Goal: Task Accomplishment & Management: Use online tool/utility

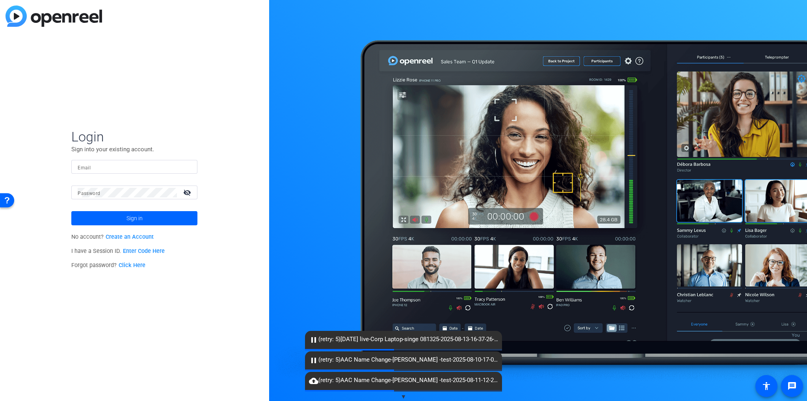
click at [142, 250] on link "Enter Code Here" at bounding box center [144, 251] width 42 height 7
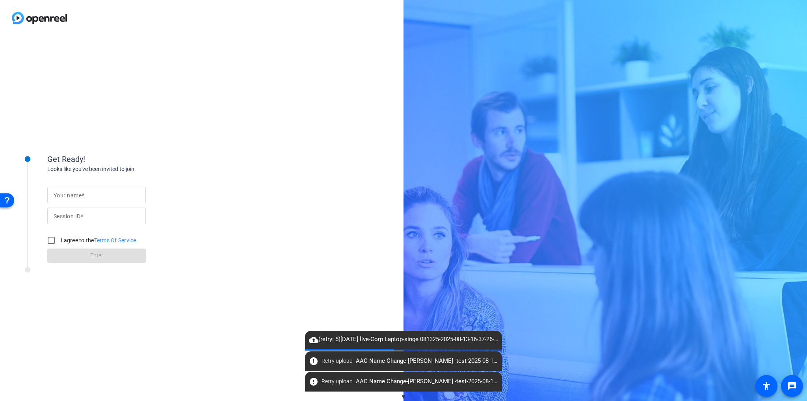
click at [117, 201] on div at bounding box center [97, 195] width 86 height 17
type input "Corp test"
type input "NThz"
click at [51, 241] on input "I agree to the Terms Of Service" at bounding box center [51, 241] width 16 height 16
checkbox input "true"
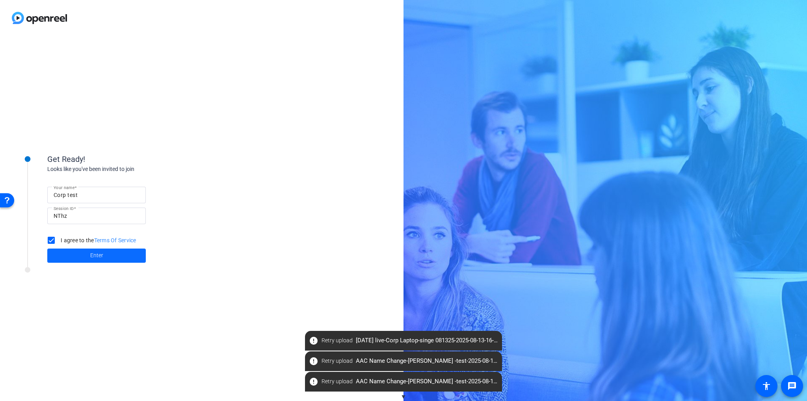
click at [75, 259] on span at bounding box center [96, 255] width 99 height 19
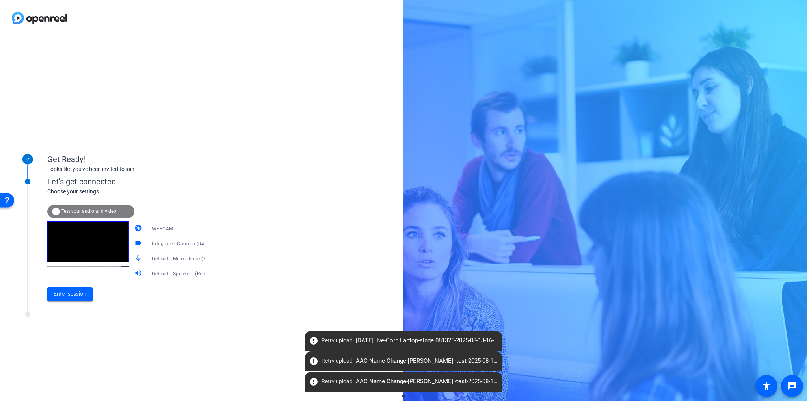
click at [101, 206] on div "info Test your audio and video" at bounding box center [90, 211] width 87 height 13
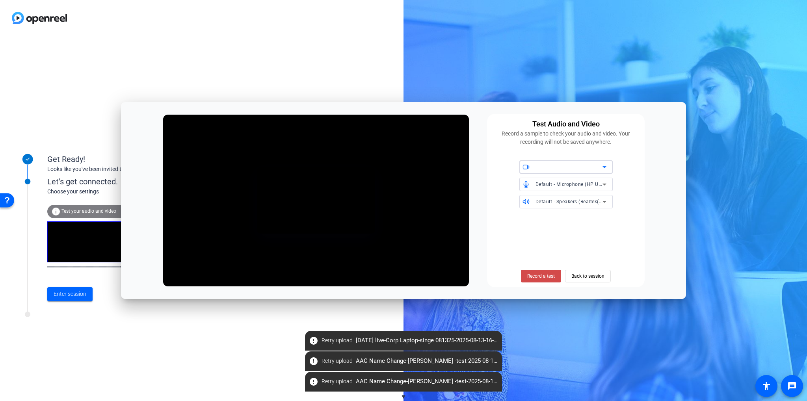
click at [547, 276] on span "Record a test" at bounding box center [542, 276] width 28 height 7
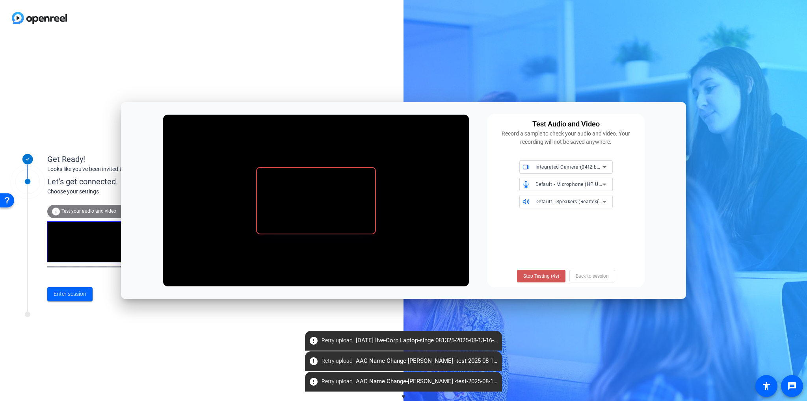
click at [547, 276] on span "Stop Testing (4s)" at bounding box center [542, 276] width 36 height 7
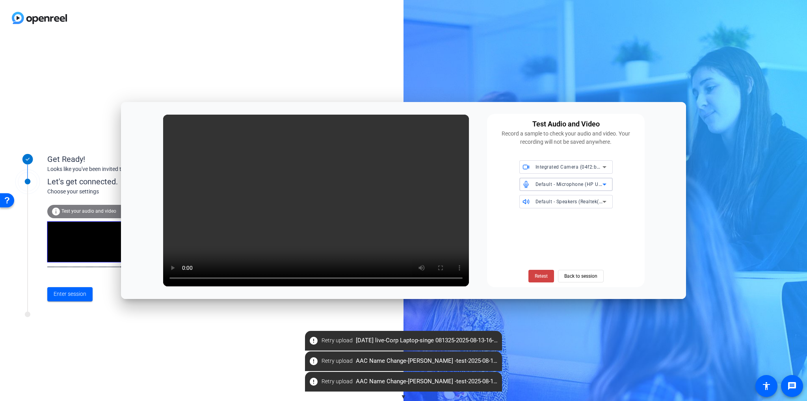
click at [582, 183] on span "Default - Microphone (HP USB-C Dock Audio Headset) (03f0:056b)" at bounding box center [612, 184] width 153 height 6
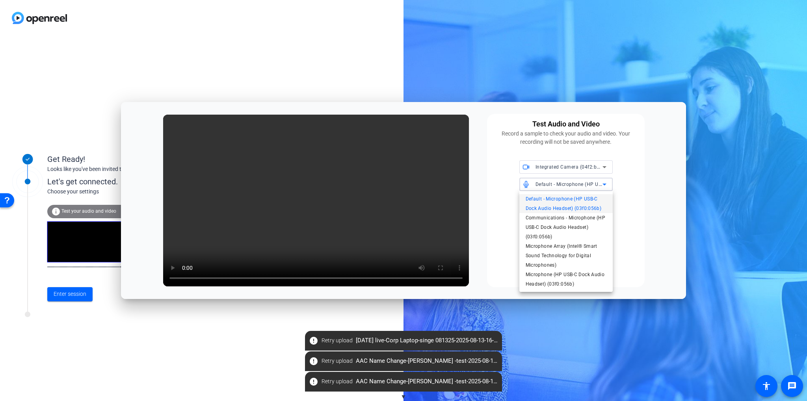
click at [634, 203] on div at bounding box center [403, 200] width 807 height 401
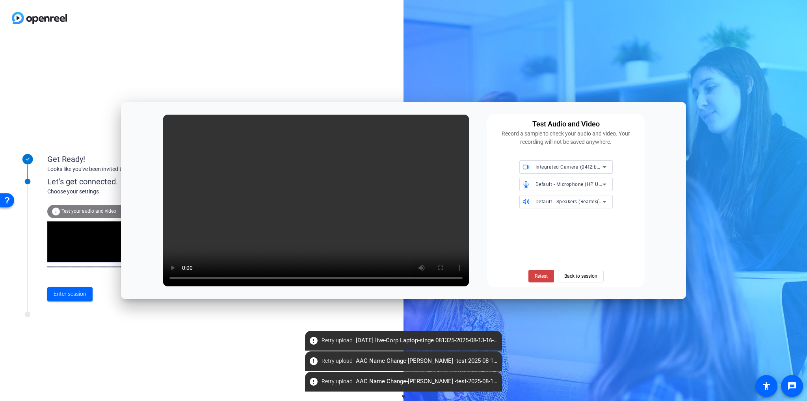
click at [601, 200] on icon at bounding box center [604, 201] width 9 height 9
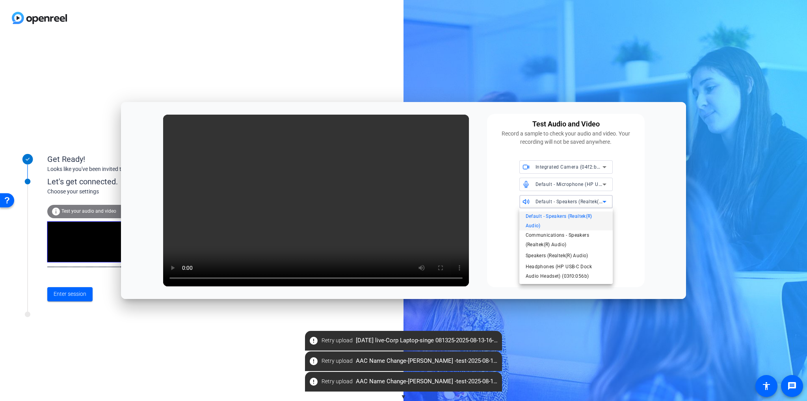
click at [597, 183] on div at bounding box center [403, 200] width 807 height 401
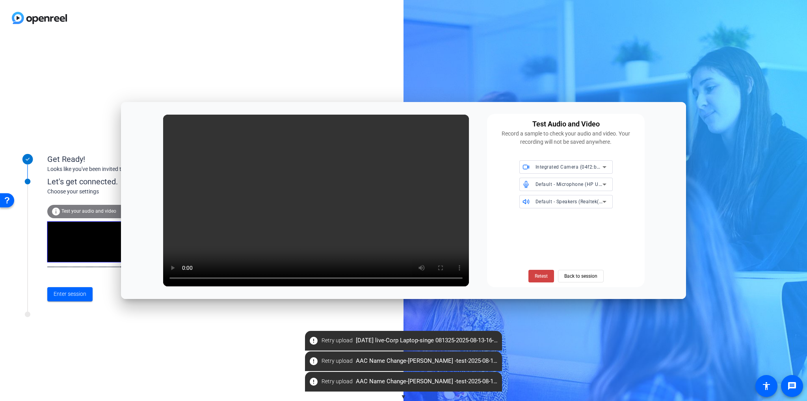
click at [597, 183] on span "Default - Microphone (HP USB-C Dock Audio Headset) (03f0:056b)" at bounding box center [612, 184] width 153 height 6
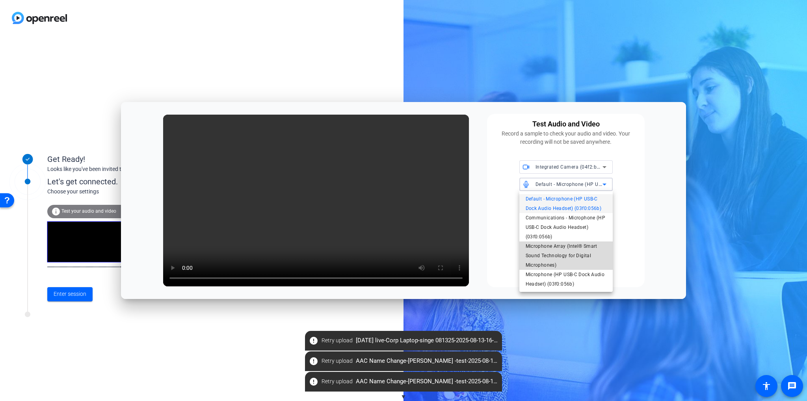
click at [584, 259] on span "Microphone Array (Intel® Smart Sound Technology for Digital Microphones)" at bounding box center [566, 256] width 81 height 28
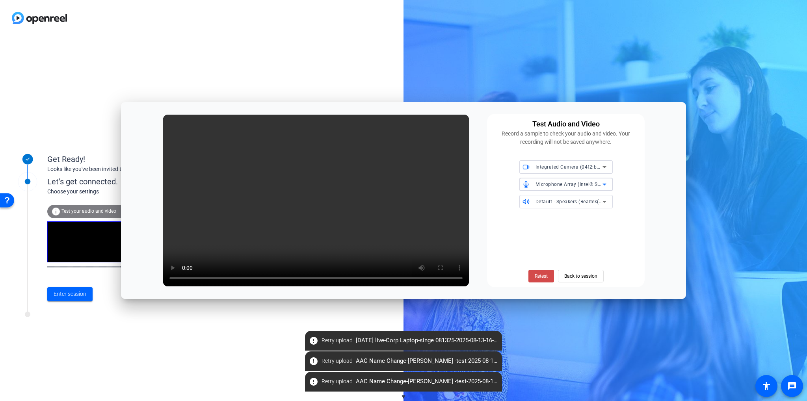
click at [547, 275] on span "Retest" at bounding box center [541, 276] width 13 height 7
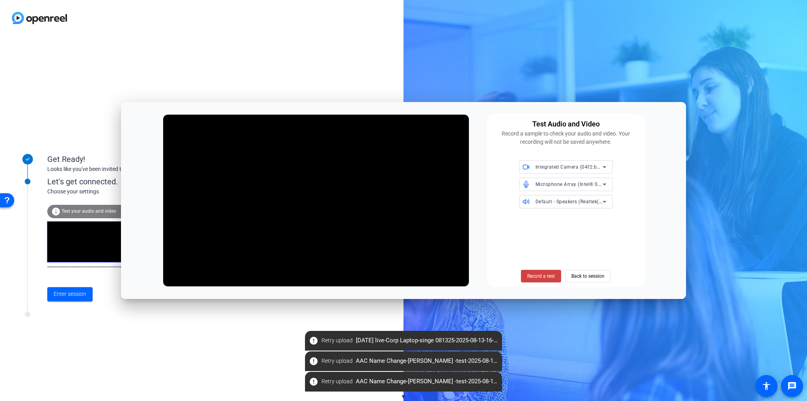
click at [547, 275] on span "Record a test" at bounding box center [542, 276] width 28 height 7
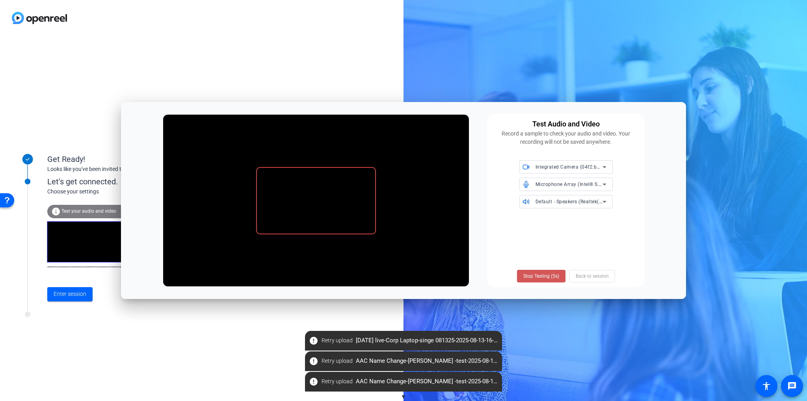
click at [547, 275] on span "Stop Testing (5s)" at bounding box center [542, 276] width 36 height 7
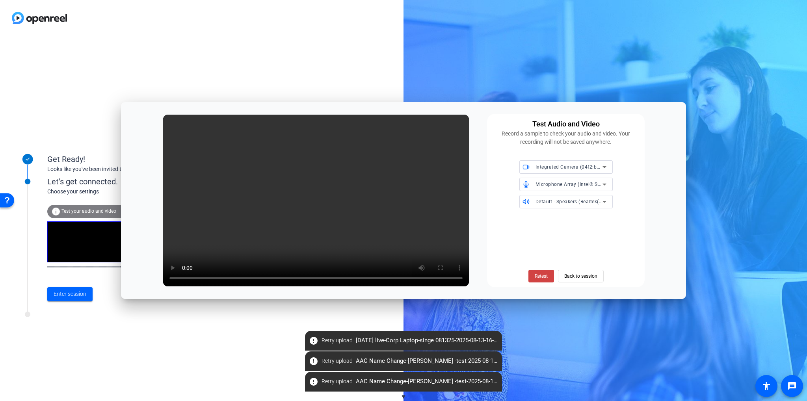
click at [583, 202] on span "Default - Speakers (Realtek(R) Audio)" at bounding box center [578, 201] width 85 height 6
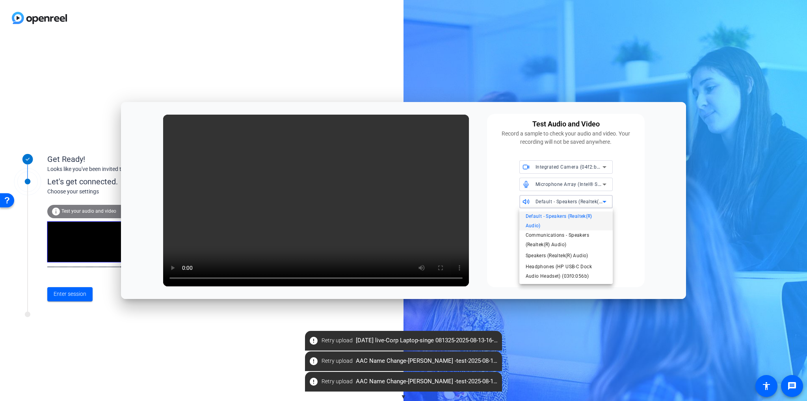
click at [623, 191] on div at bounding box center [403, 200] width 807 height 401
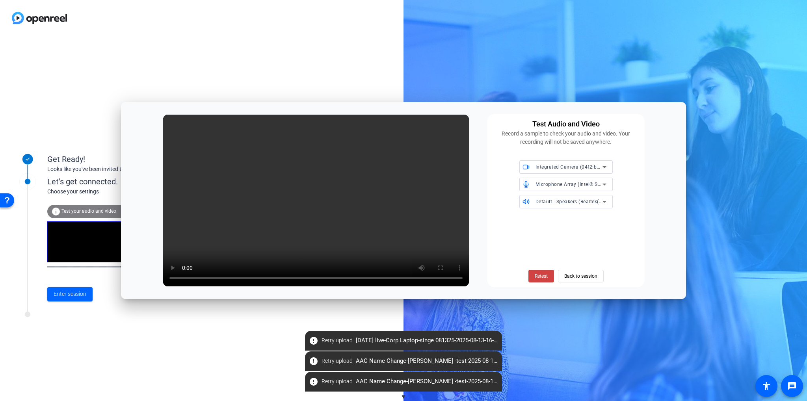
click at [610, 190] on div "Microphone Array (Intel® Smart Sound Technology for Digital Microphones)" at bounding box center [566, 184] width 93 height 13
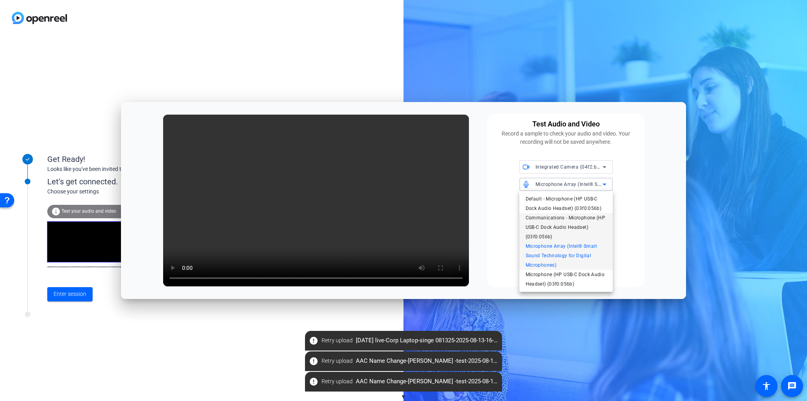
click at [589, 219] on span "Communications - Microphone (HP USB-C Dock Audio Headset) (03f0:056b)" at bounding box center [566, 227] width 81 height 28
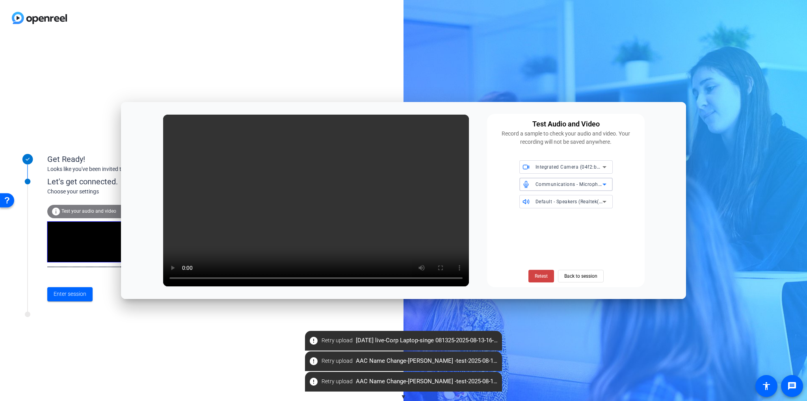
click at [595, 180] on div "Communications - Microphone (HP USB-C Dock Audio Headset) (03f0:056b)" at bounding box center [569, 184] width 67 height 10
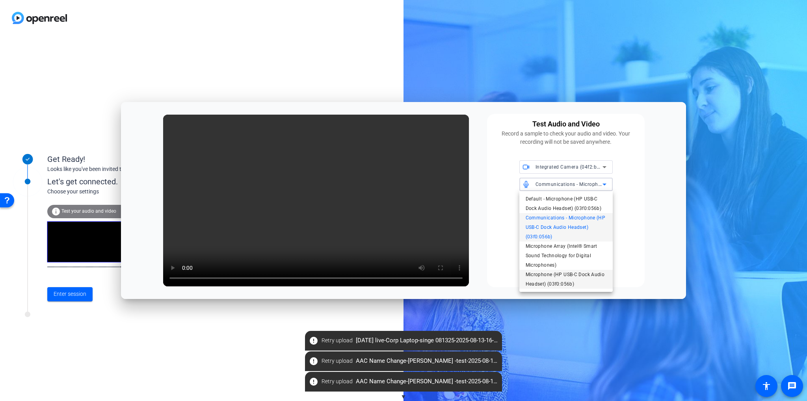
click at [566, 277] on span "Microphone (HP USB-C Dock Audio Headset) (03f0:056b)" at bounding box center [566, 279] width 81 height 19
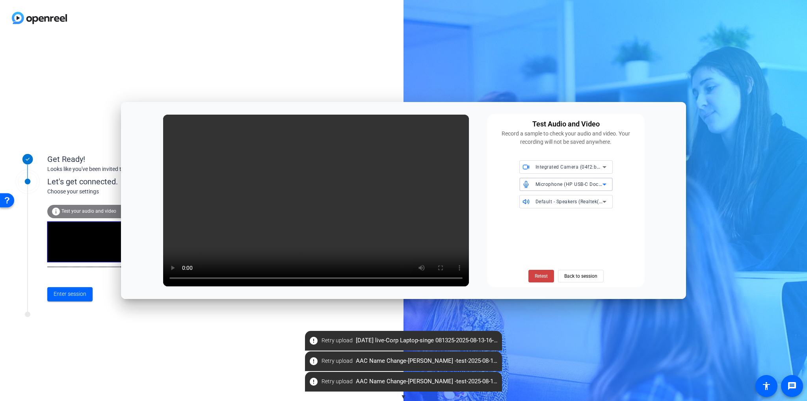
click at [587, 183] on span "Microphone (HP USB-C Dock Audio Headset) (03f0:056b)" at bounding box center [602, 184] width 132 height 6
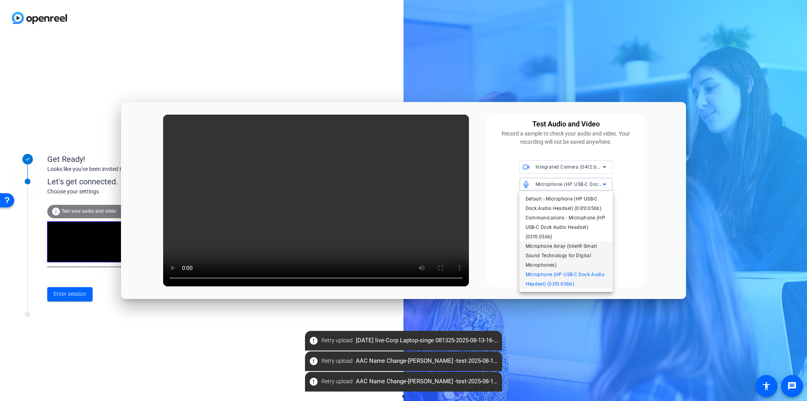
click at [560, 255] on span "Microphone Array (Intel® Smart Sound Technology for Digital Microphones)" at bounding box center [566, 256] width 81 height 28
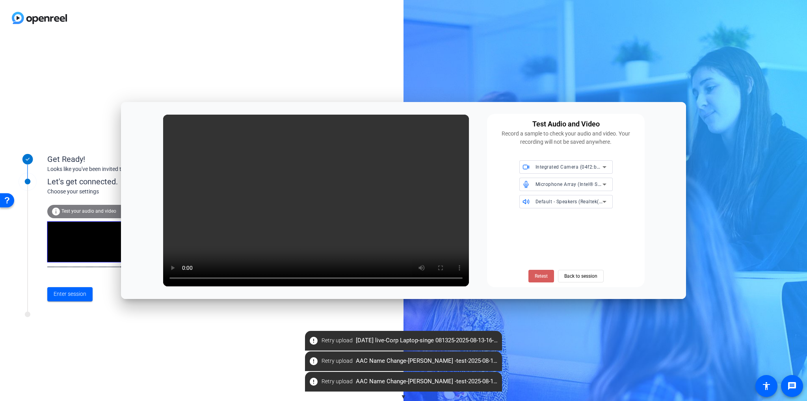
click at [544, 278] on span "Retest" at bounding box center [541, 276] width 13 height 7
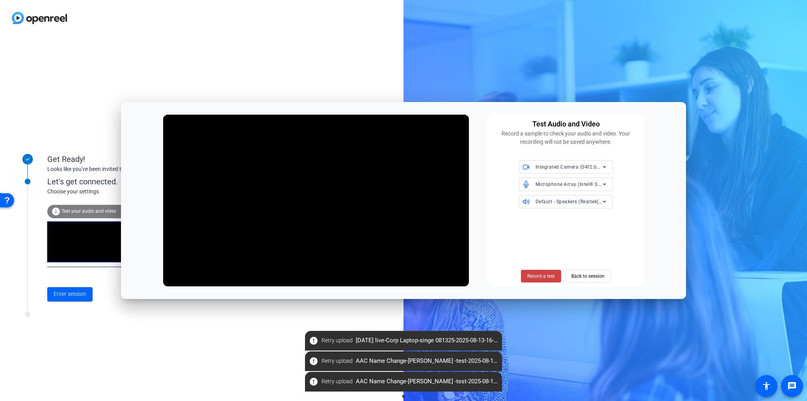
click at [544, 278] on span "Record a test" at bounding box center [542, 276] width 28 height 7
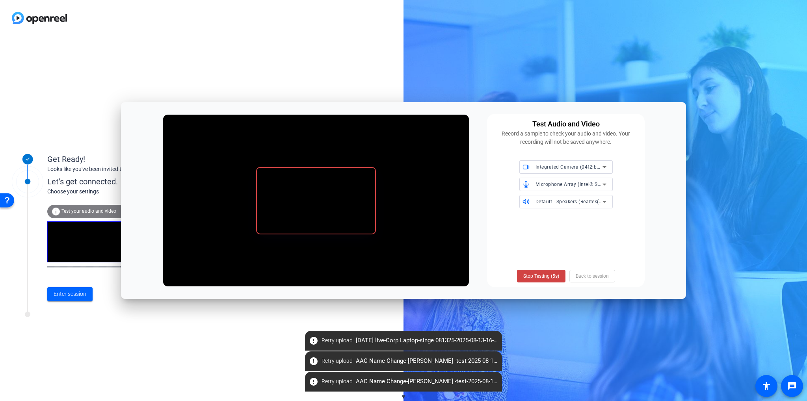
click at [544, 278] on span "Stop Testing (5s)" at bounding box center [542, 276] width 36 height 7
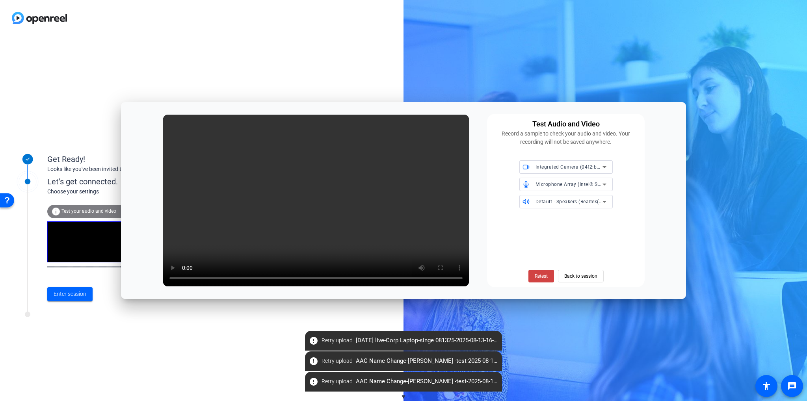
click at [581, 200] on span "Default - Speakers (Realtek(R) Audio)" at bounding box center [578, 201] width 85 height 6
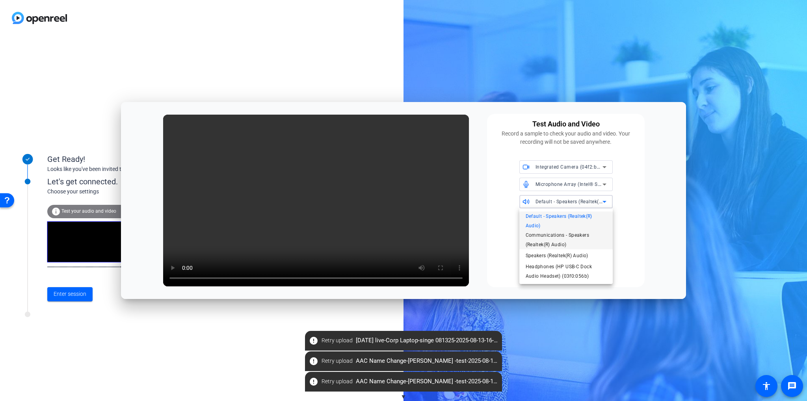
click at [569, 235] on span "Communications - Speakers (Realtek(R) Audio)" at bounding box center [566, 240] width 81 height 19
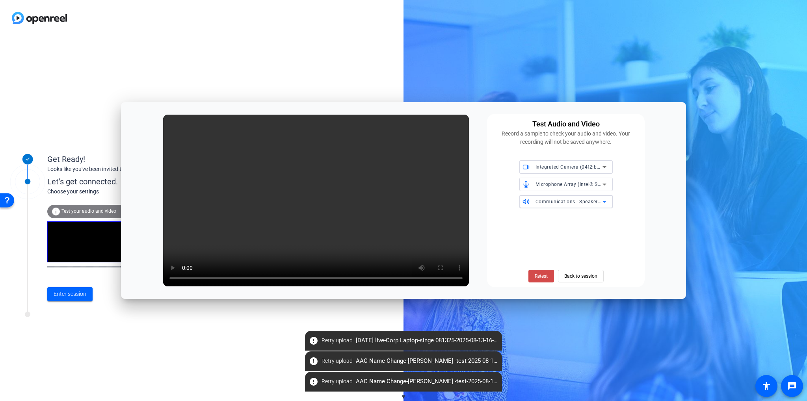
click at [547, 275] on span "Retest" at bounding box center [541, 276] width 13 height 7
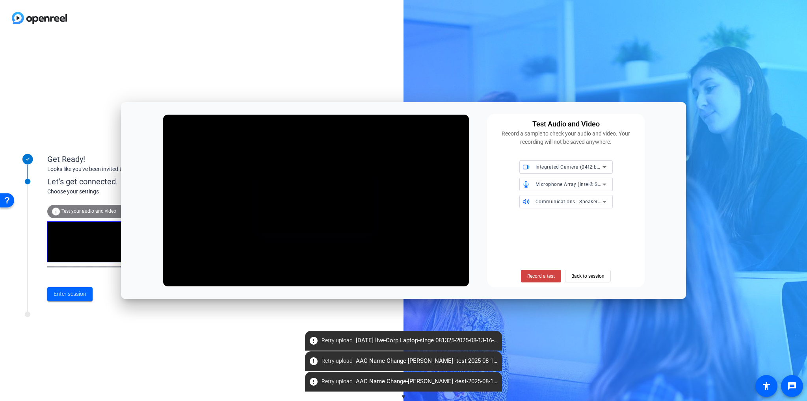
click at [547, 275] on span "Record a test" at bounding box center [542, 276] width 28 height 7
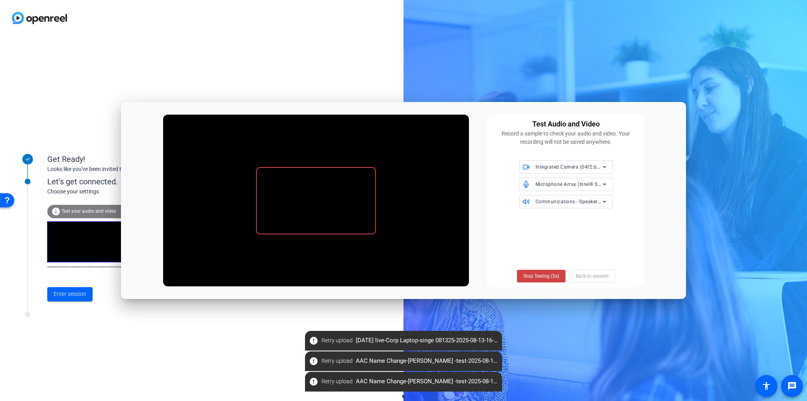
click at [547, 275] on span "Stop Testing (5s)" at bounding box center [542, 276] width 36 height 7
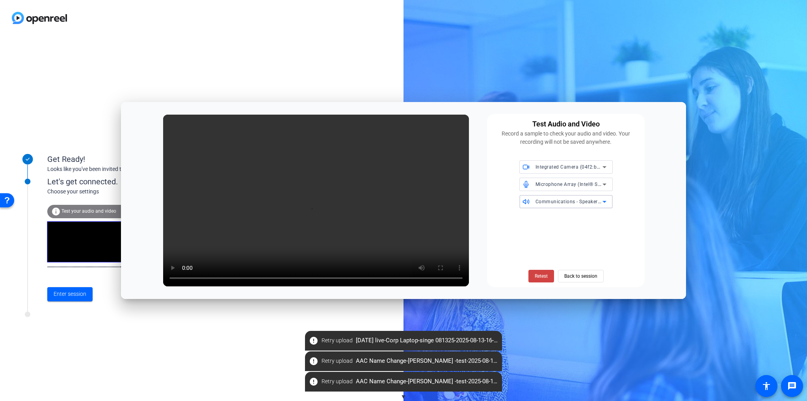
click at [569, 203] on span "Communications - Speakers (Realtek(R) Audio)" at bounding box center [590, 201] width 108 height 6
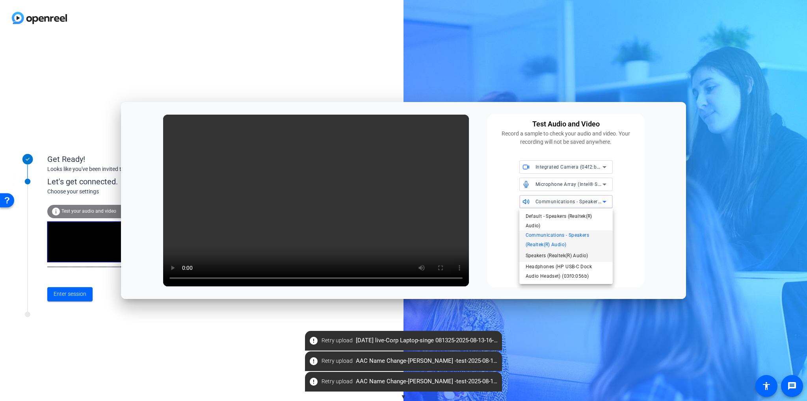
click at [552, 255] on span "Speakers (Realtek(R) Audio)" at bounding box center [557, 255] width 63 height 9
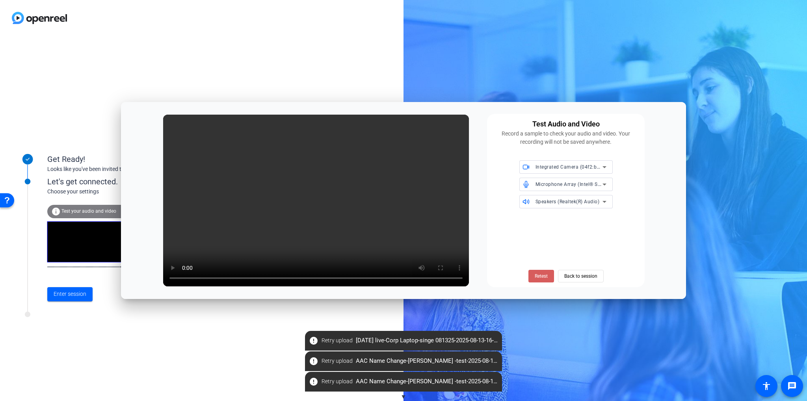
click at [544, 275] on span "Retest" at bounding box center [541, 276] width 13 height 7
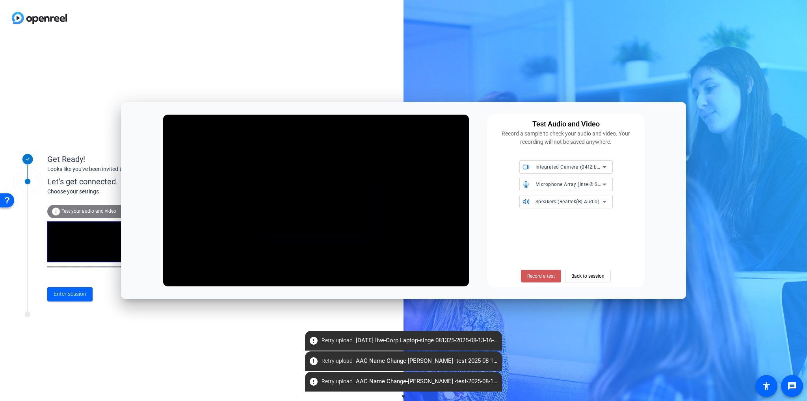
click at [544, 275] on span "Record a test" at bounding box center [542, 276] width 28 height 7
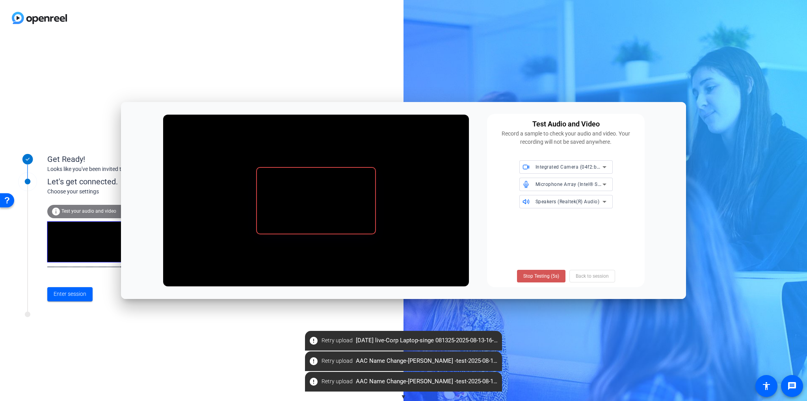
click at [544, 275] on span "Stop Testing (5s)" at bounding box center [542, 276] width 36 height 7
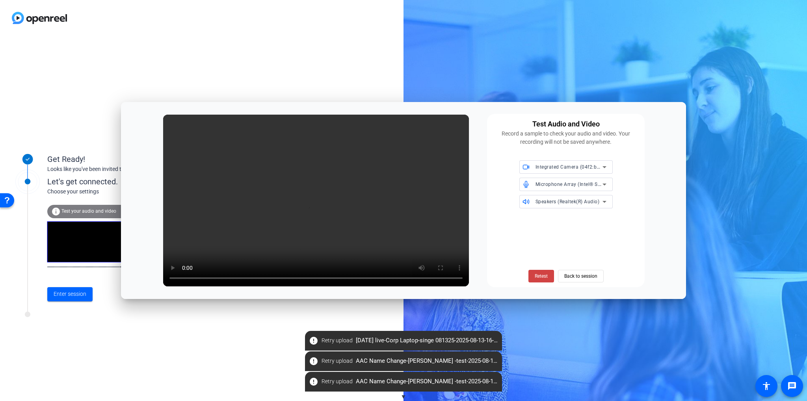
click at [563, 198] on div "Speakers (Realtek(R) Audio)" at bounding box center [569, 202] width 67 height 10
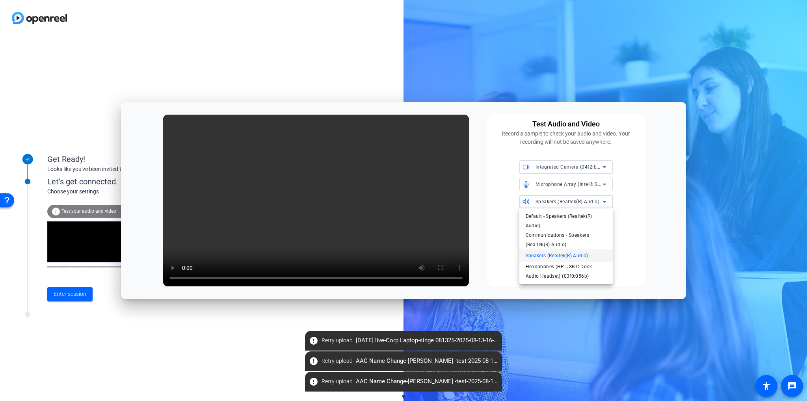
click at [563, 198] on div at bounding box center [403, 200] width 807 height 401
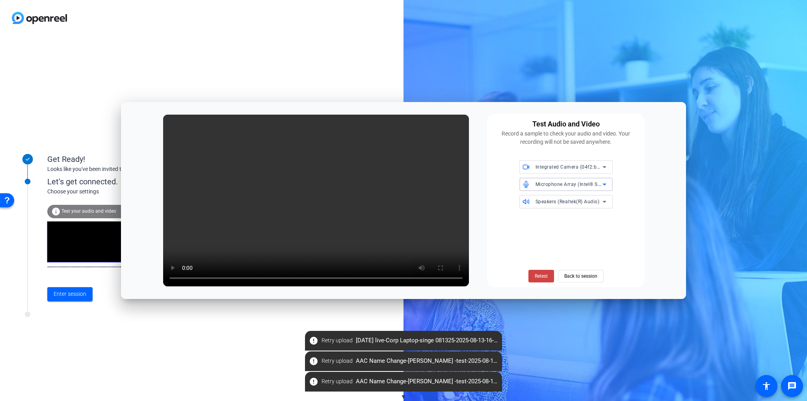
click at [571, 181] on div "Microphone Array (Intel® Smart Sound Technology for Digital Microphones)" at bounding box center [569, 184] width 67 height 10
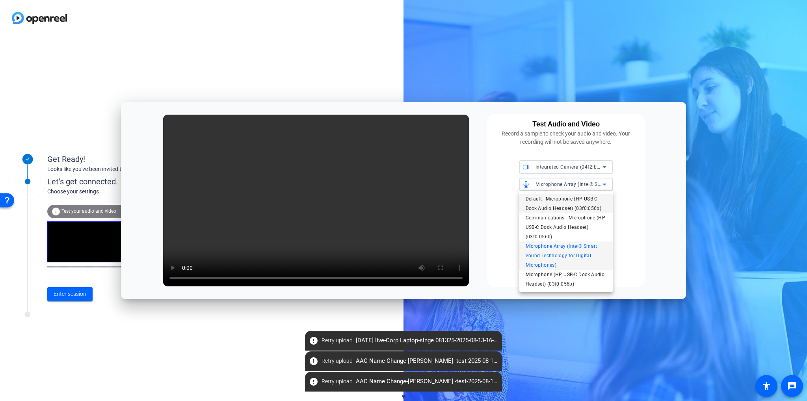
click at [563, 196] on span "Default - Microphone (HP USB-C Dock Audio Headset) (03f0:056b)" at bounding box center [566, 203] width 81 height 19
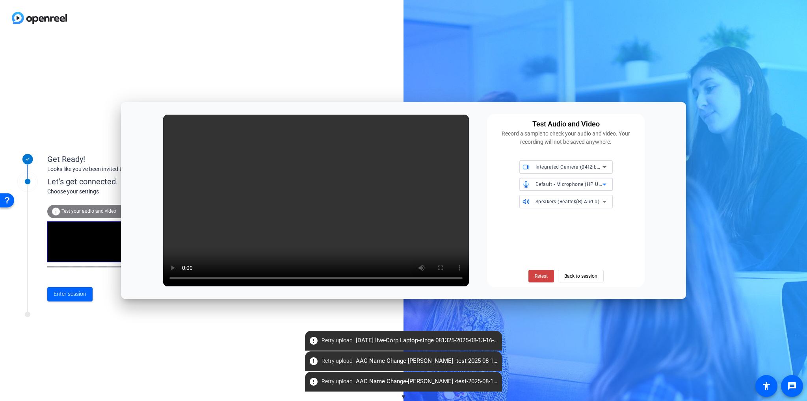
click at [579, 189] on div "Default - Microphone (HP USB-C Dock Audio Headset) (03f0:056b)" at bounding box center [569, 184] width 67 height 10
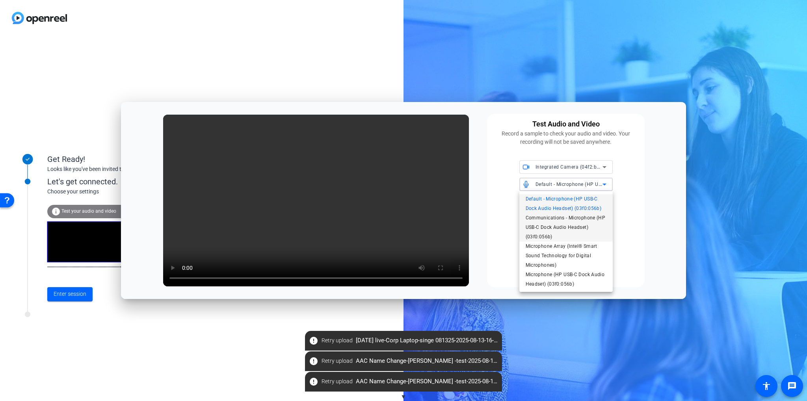
click at [563, 229] on span "Communications - Microphone (HP USB-C Dock Audio Headset) (03f0:056b)" at bounding box center [566, 227] width 81 height 28
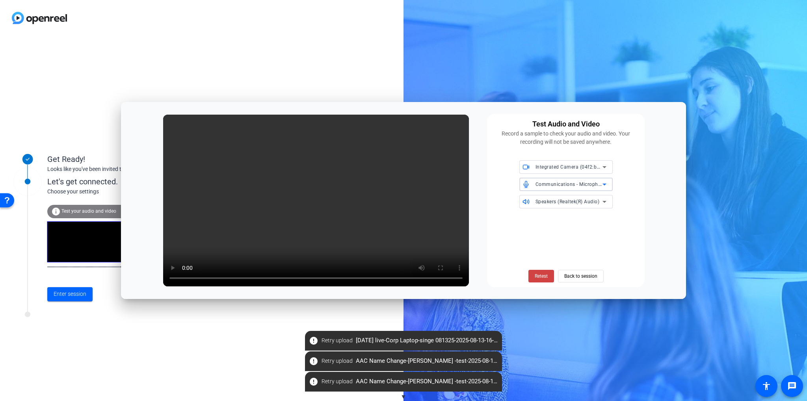
click at [591, 184] on span "Communications - Microphone (HP USB-C Dock Audio Headset) (03f0:056b)" at bounding box center [624, 184] width 176 height 6
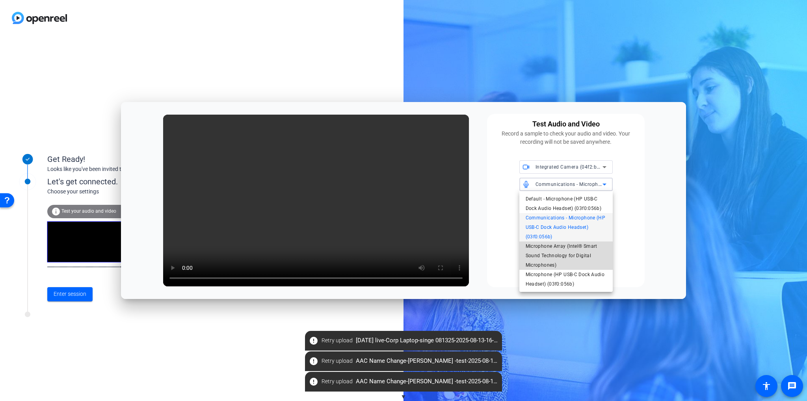
click at [559, 251] on span "Microphone Array (Intel® Smart Sound Technology for Digital Microphones)" at bounding box center [566, 256] width 81 height 28
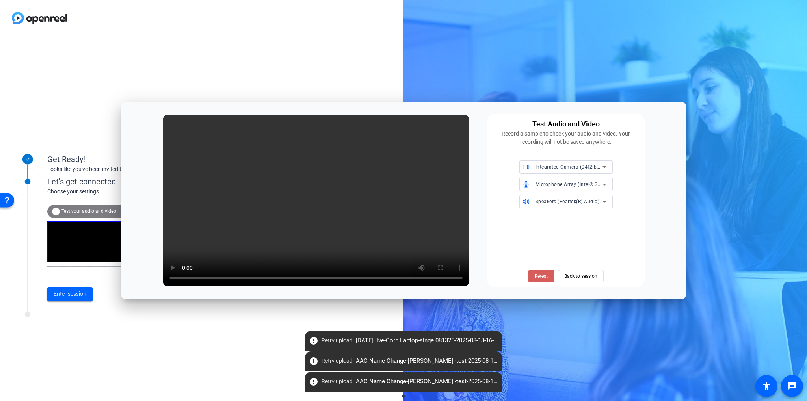
click at [548, 274] on span at bounding box center [542, 276] width 26 height 19
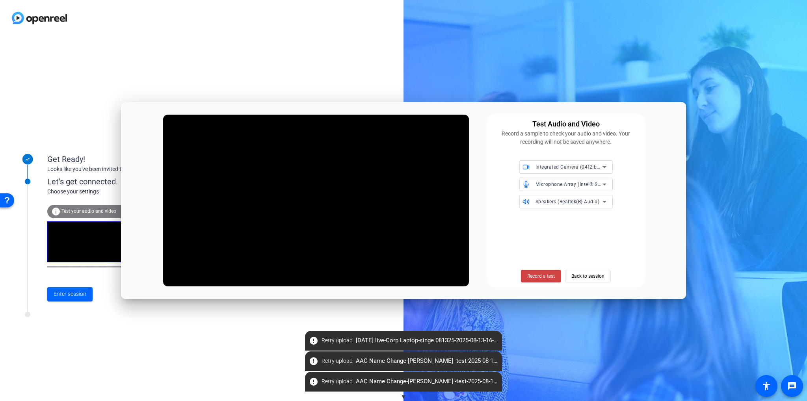
click at [548, 274] on span "Record a test" at bounding box center [542, 276] width 28 height 7
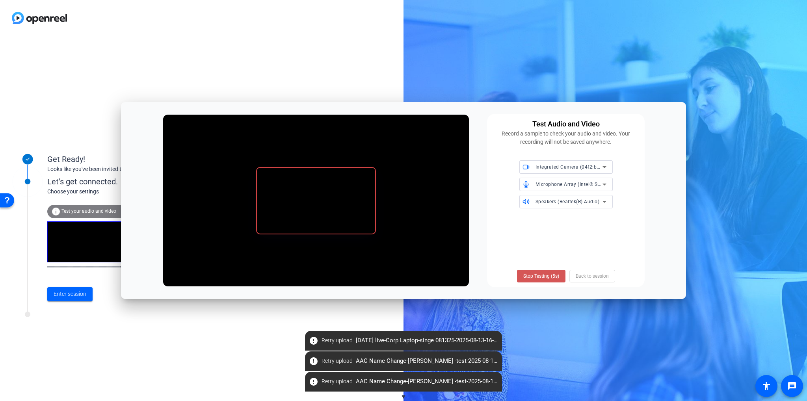
click at [548, 274] on span "Stop Testing (5s)" at bounding box center [542, 276] width 36 height 7
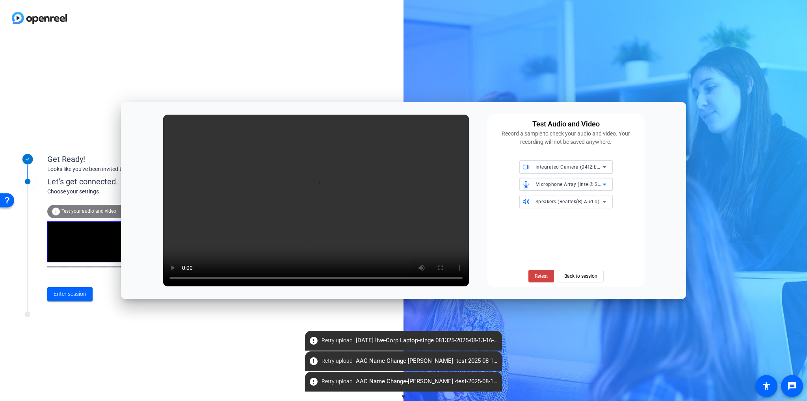
click at [581, 184] on span "Microphone Array (Intel® Smart Sound Technology for Digital Microphones)" at bounding box center [623, 184] width 175 height 6
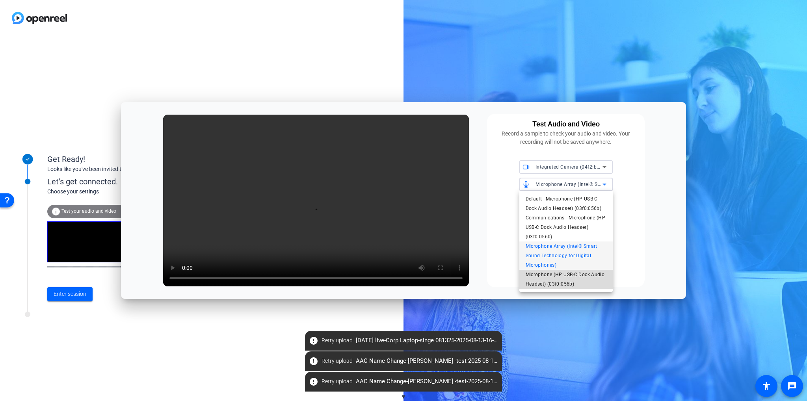
click at [554, 280] on span "Microphone (HP USB-C Dock Audio Headset) (03f0:056b)" at bounding box center [566, 279] width 81 height 19
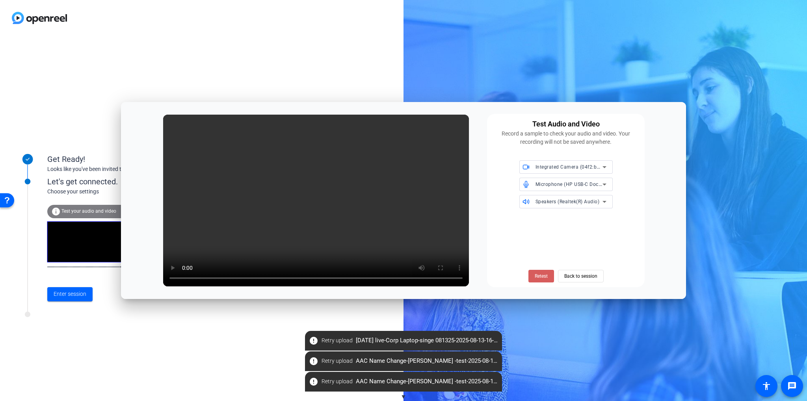
click at [550, 278] on span at bounding box center [542, 276] width 26 height 19
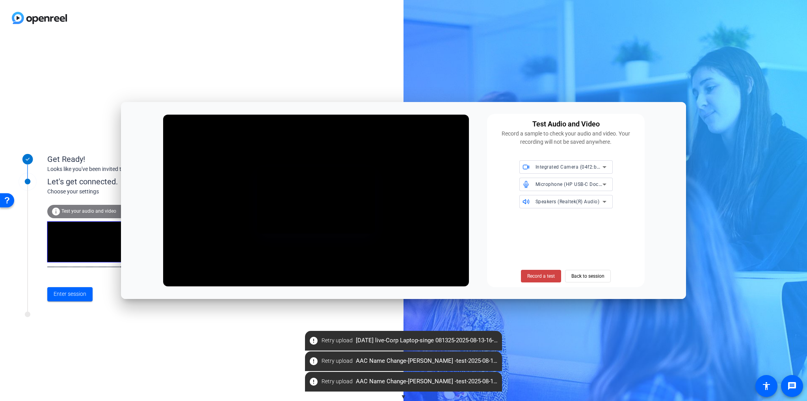
click at [550, 278] on span "Record a test" at bounding box center [542, 276] width 28 height 7
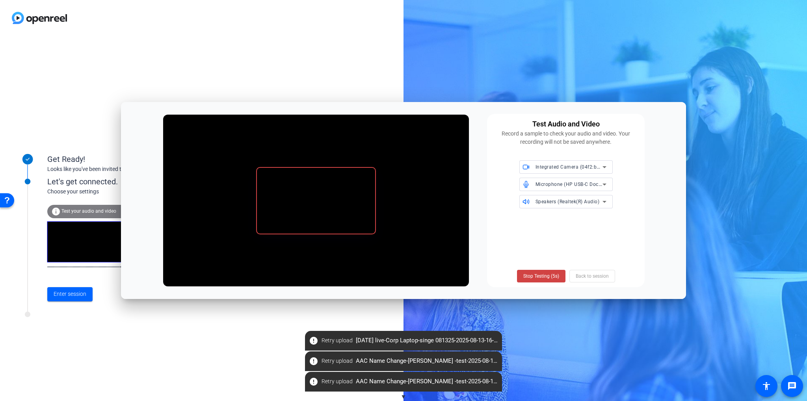
click at [550, 278] on span "Stop Testing (5s)" at bounding box center [542, 276] width 36 height 7
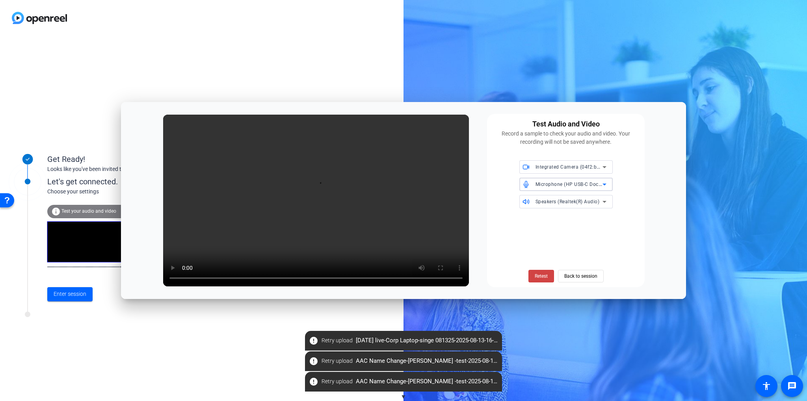
click at [568, 186] on span "Microphone (HP USB-C Dock Audio Headset) (03f0:056b)" at bounding box center [602, 184] width 132 height 6
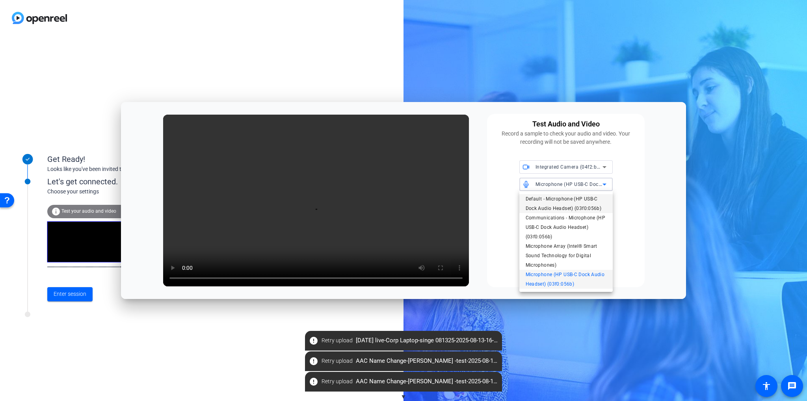
click at [563, 203] on span "Default - Microphone (HP USB-C Dock Audio Headset) (03f0:056b)" at bounding box center [566, 203] width 81 height 19
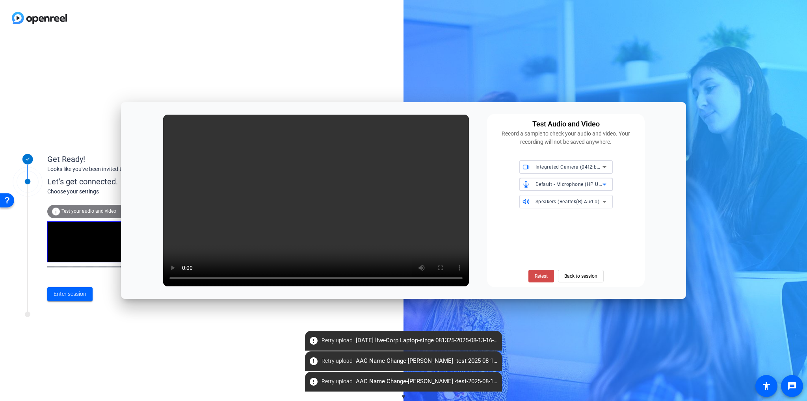
click at [539, 274] on span "Retest" at bounding box center [541, 276] width 13 height 7
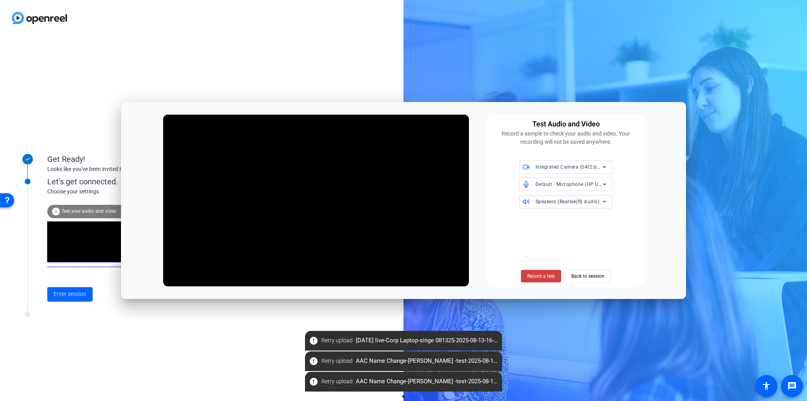
click at [539, 274] on span "Record a test" at bounding box center [542, 276] width 28 height 7
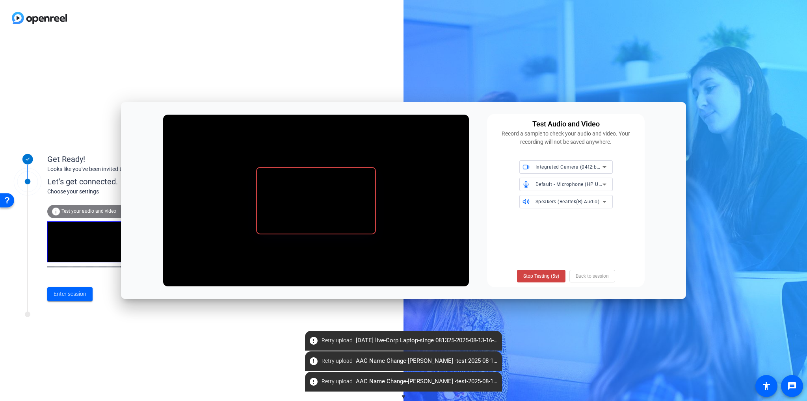
click at [539, 274] on span "Stop Testing (5s)" at bounding box center [542, 276] width 36 height 7
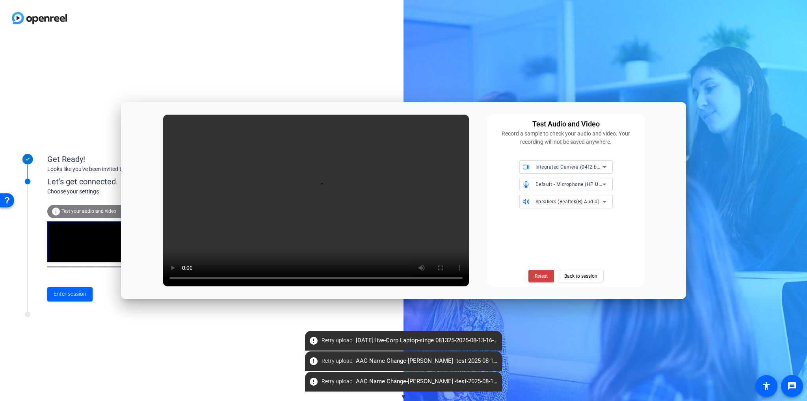
click at [561, 179] on div "Default - Microphone (HP USB-C Dock Audio Headset) (03f0:056b)" at bounding box center [571, 184] width 71 height 13
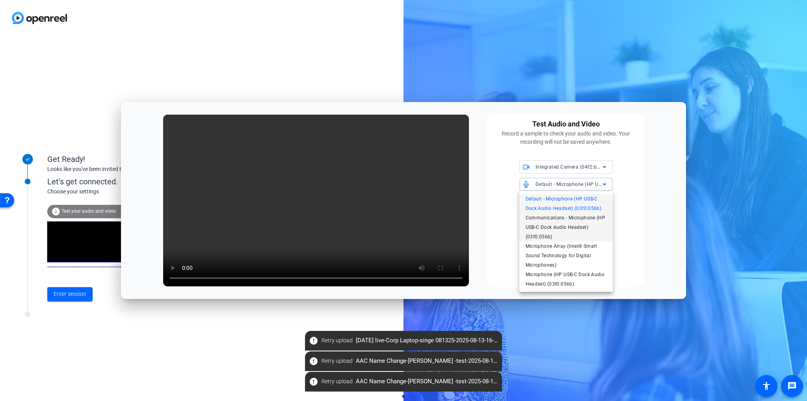
click at [549, 226] on span "Communications - Microphone (HP USB-C Dock Audio Headset) (03f0:056b)" at bounding box center [566, 227] width 81 height 28
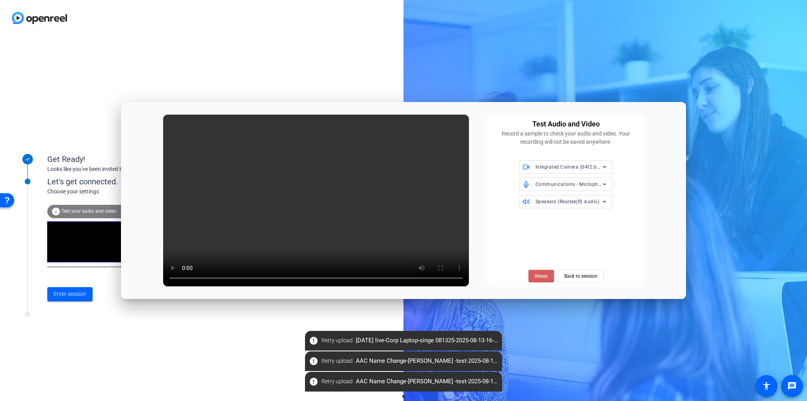
click at [543, 271] on span at bounding box center [542, 276] width 26 height 19
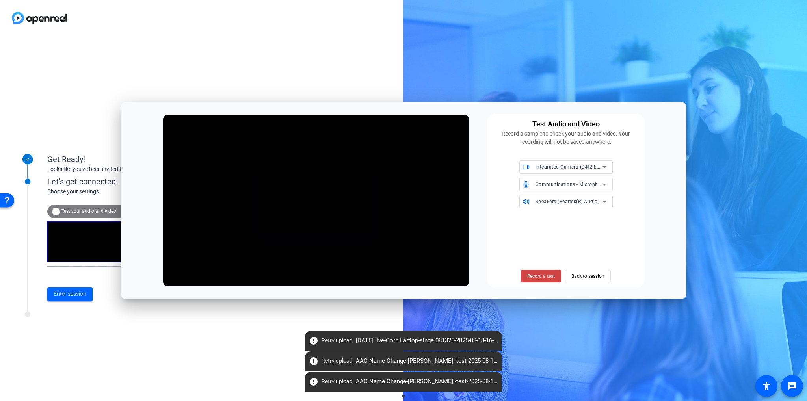
click at [543, 271] on span at bounding box center [541, 276] width 40 height 19
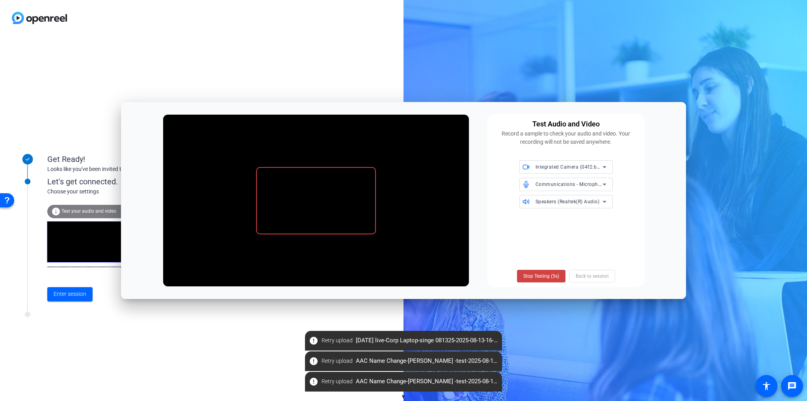
click at [543, 271] on span at bounding box center [541, 276] width 48 height 19
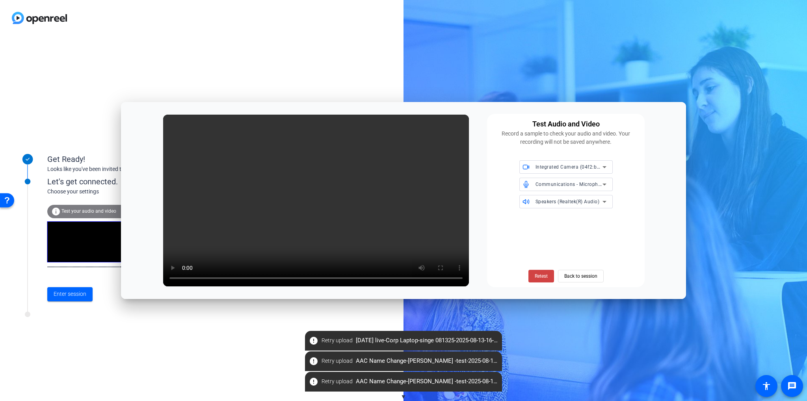
click at [602, 186] on icon at bounding box center [604, 184] width 9 height 9
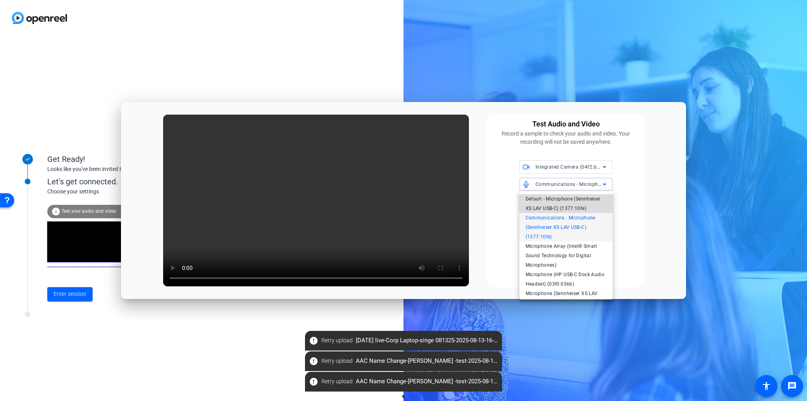
click at [587, 205] on span "Default - Microphone (Sennheiser XS LAV USB-C) (1377:10fe)" at bounding box center [566, 203] width 81 height 19
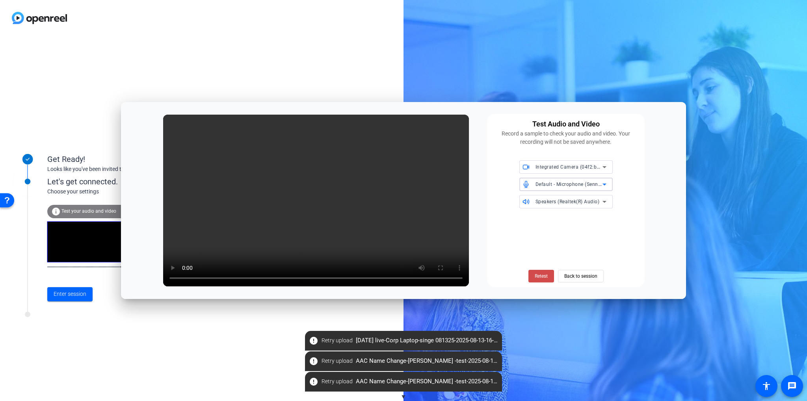
click at [543, 276] on span "Retest" at bounding box center [541, 276] width 13 height 7
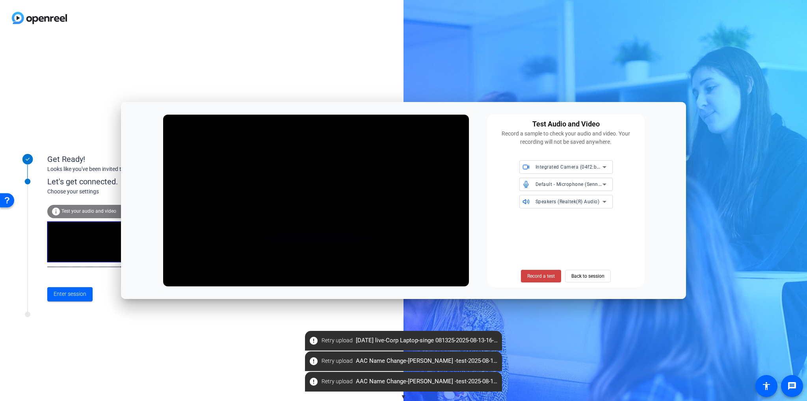
click at [543, 276] on span "Record a test" at bounding box center [542, 276] width 28 height 7
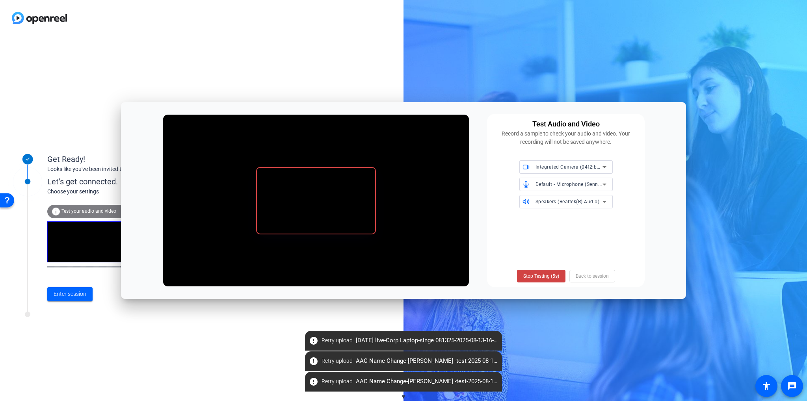
click at [543, 276] on span "Stop Testing (5s)" at bounding box center [542, 276] width 36 height 7
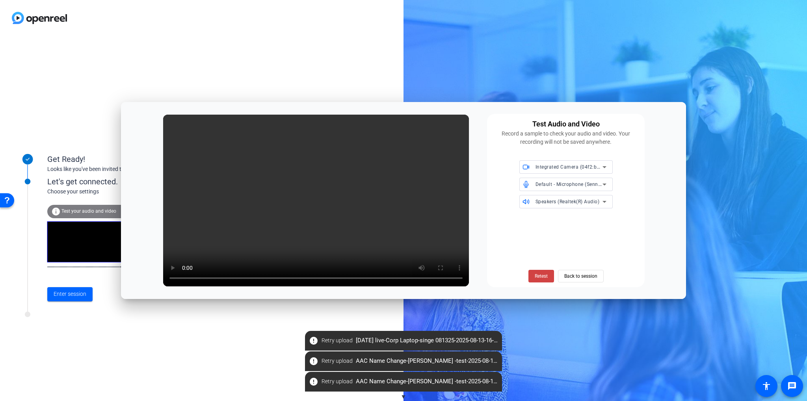
click at [603, 205] on icon at bounding box center [604, 201] width 9 height 9
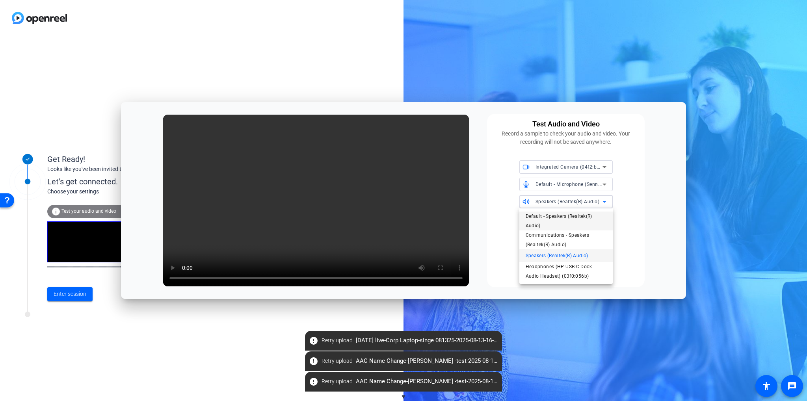
click at [597, 219] on span "Default - Speakers (Realtek(R) Audio)" at bounding box center [566, 221] width 81 height 19
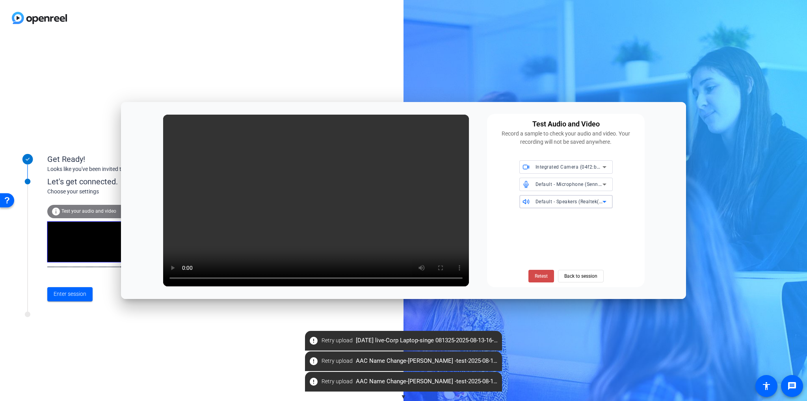
click at [537, 278] on span "Retest" at bounding box center [541, 276] width 13 height 7
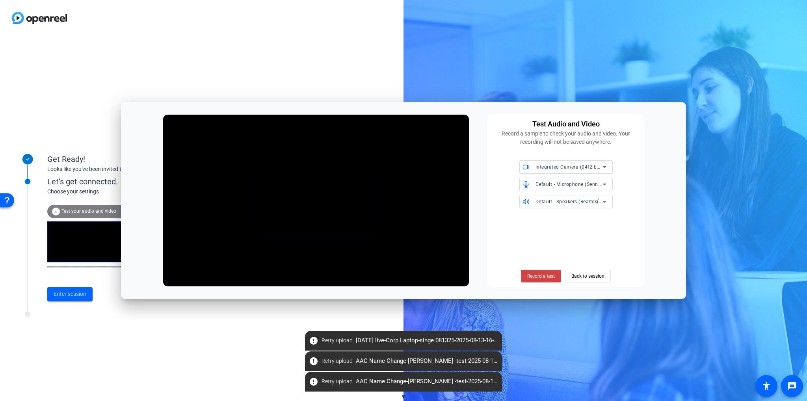
click at [537, 278] on span "Record a test" at bounding box center [542, 276] width 28 height 7
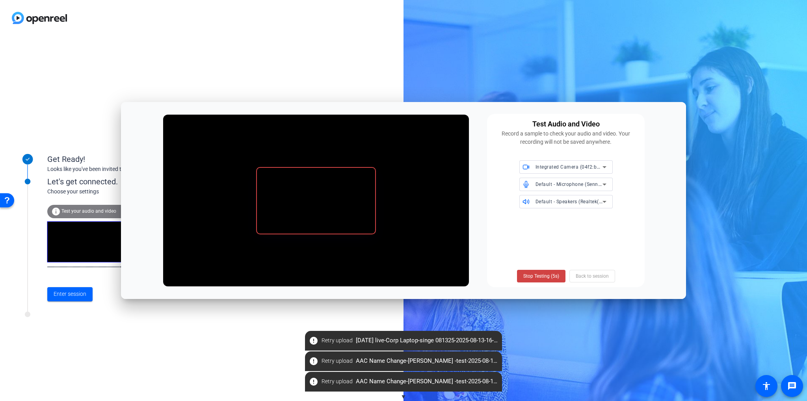
click at [537, 278] on span "Stop Testing (5s)" at bounding box center [542, 276] width 36 height 7
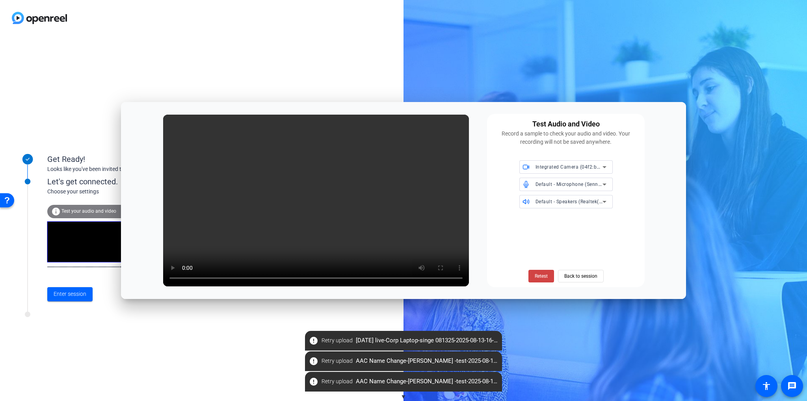
click at [571, 197] on div "Default - Speakers (Realtek(R) Audio)" at bounding box center [569, 202] width 67 height 10
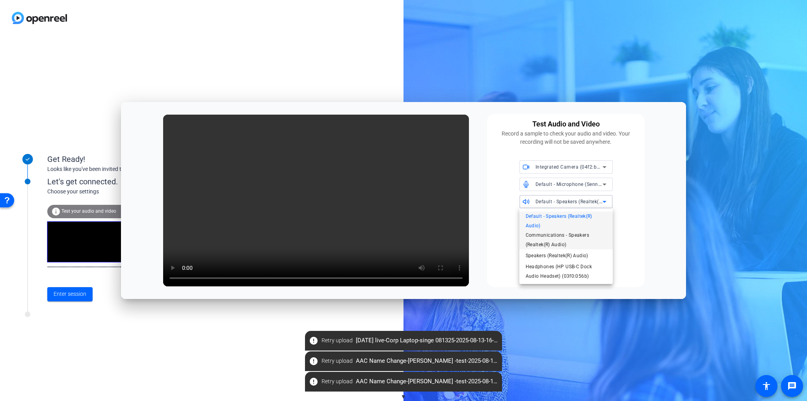
click at [574, 245] on span "Communications - Speakers (Realtek(R) Audio)" at bounding box center [566, 240] width 81 height 19
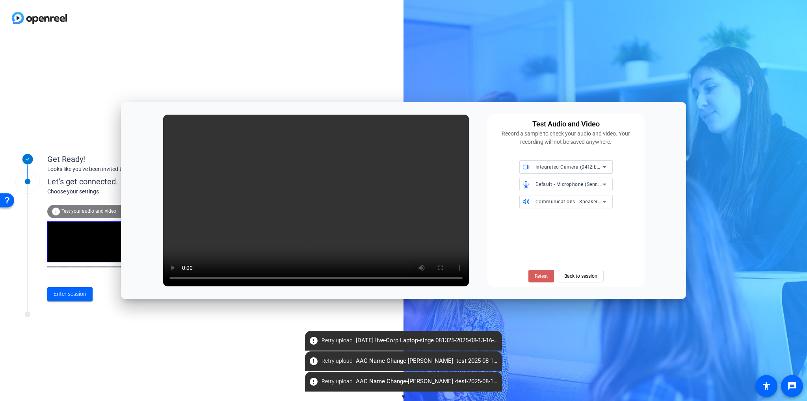
click at [550, 276] on span at bounding box center [542, 276] width 26 height 19
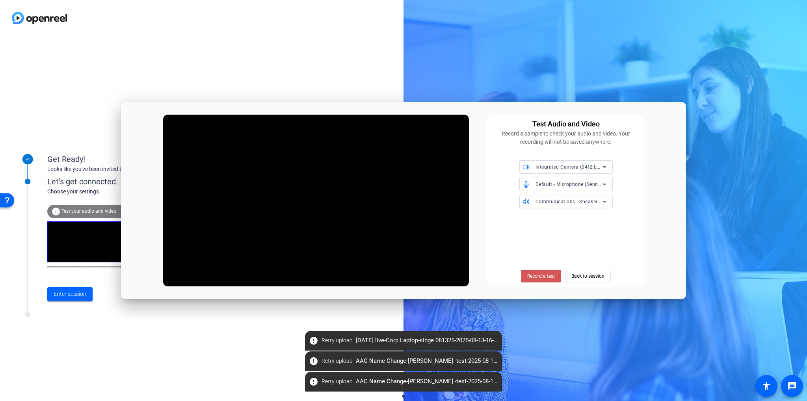
click at [550, 276] on span "Record a test" at bounding box center [542, 276] width 28 height 7
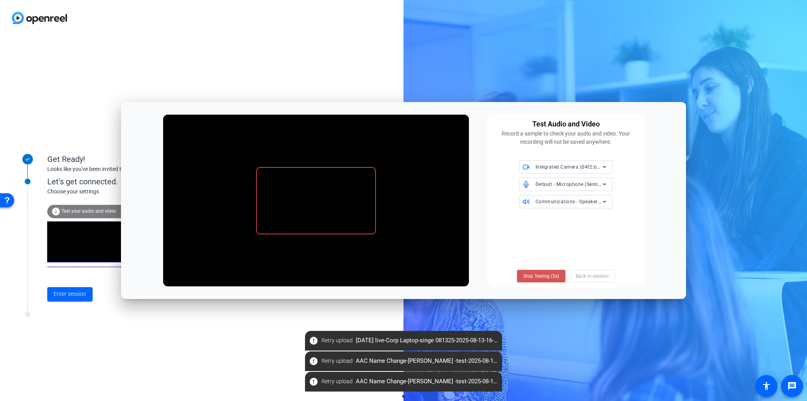
click at [550, 276] on span "Stop Testing (5s)" at bounding box center [542, 276] width 36 height 7
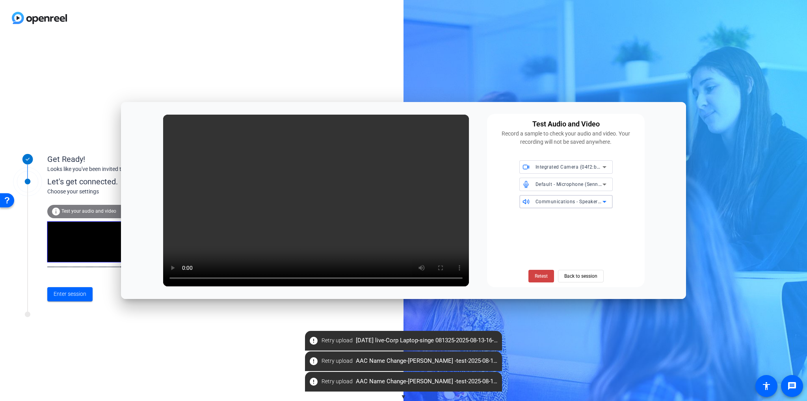
click at [572, 200] on span "Communications - Speakers (Realtek(R) Audio)" at bounding box center [590, 201] width 108 height 6
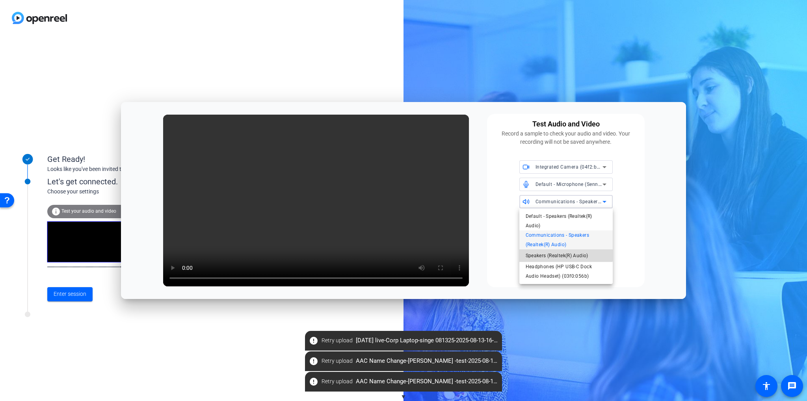
click at [565, 252] on span "Speakers (Realtek(R) Audio)" at bounding box center [557, 255] width 63 height 9
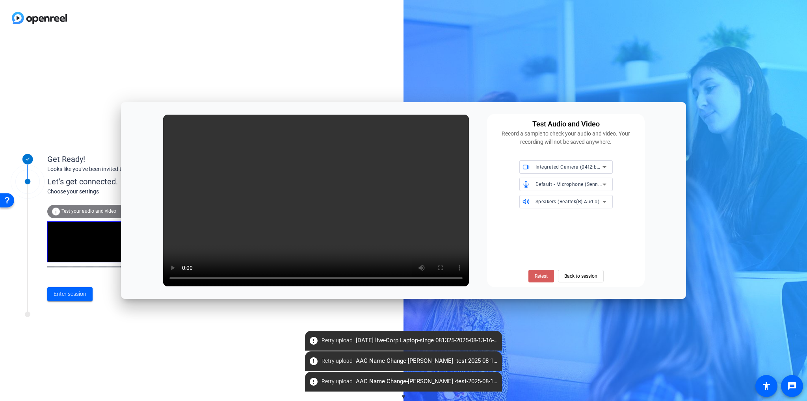
click at [550, 278] on span at bounding box center [542, 276] width 26 height 19
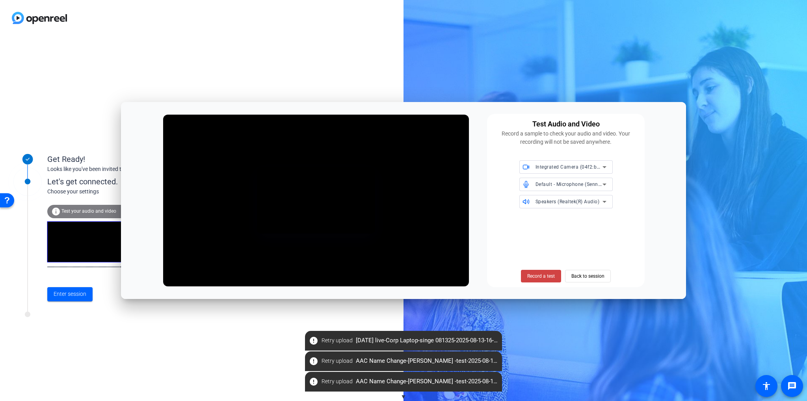
click at [550, 278] on span "Record a test" at bounding box center [542, 276] width 28 height 7
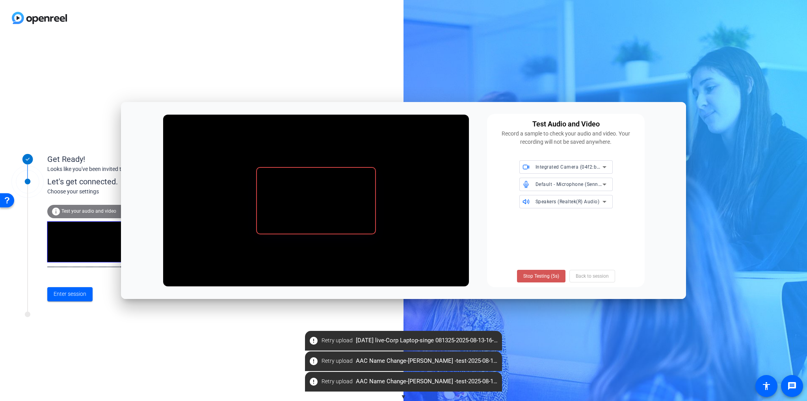
click at [550, 278] on span "Stop Testing (5s)" at bounding box center [542, 276] width 36 height 7
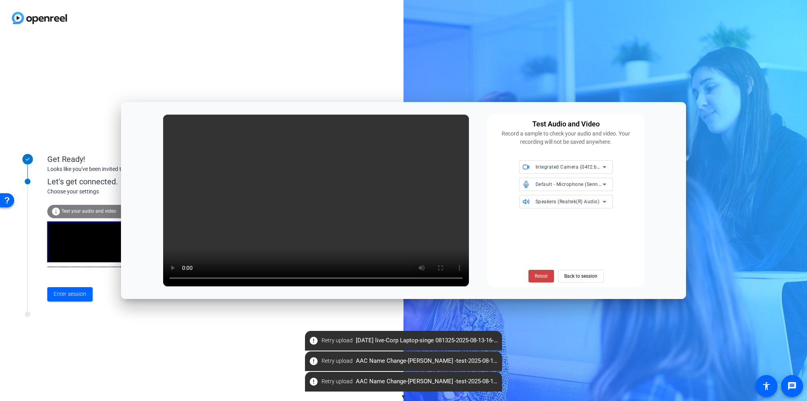
click at [562, 208] on div "Speakers (Realtek(R) Audio)" at bounding box center [571, 201] width 71 height 13
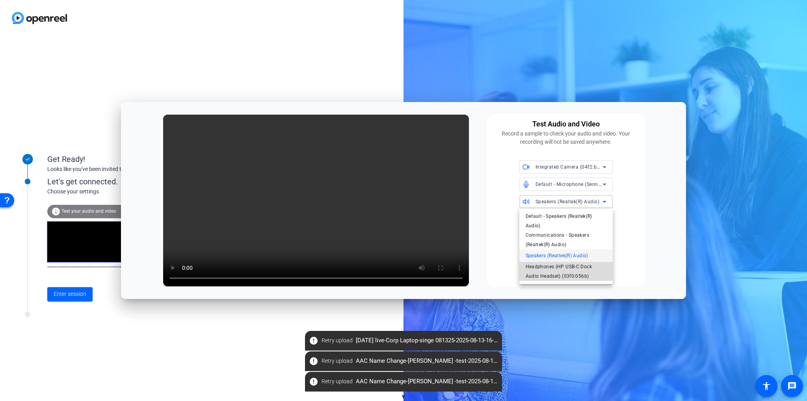
click at [556, 263] on span "Headphones (HP USB-C Dock Audio Headset) (03f0:056b)" at bounding box center [566, 271] width 81 height 19
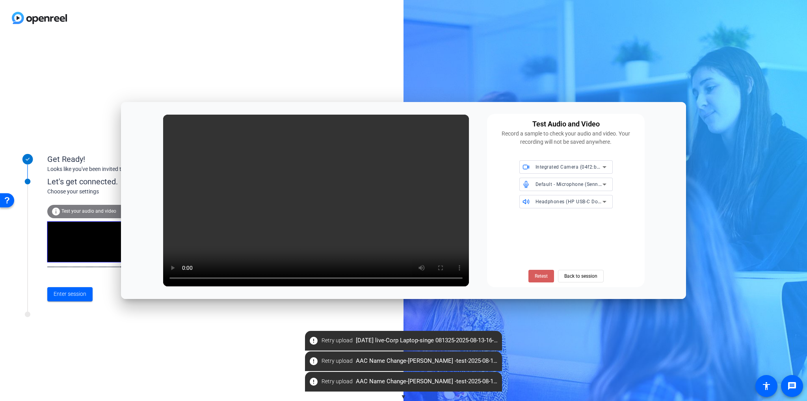
click at [550, 275] on span at bounding box center [542, 276] width 26 height 19
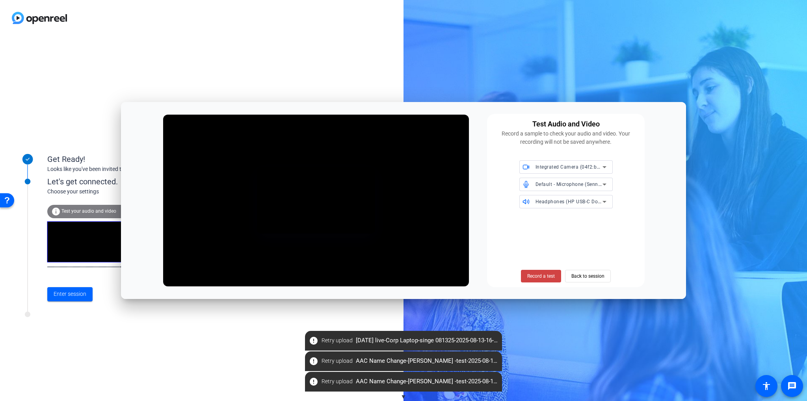
click at [550, 275] on span "Record a test" at bounding box center [542, 276] width 28 height 7
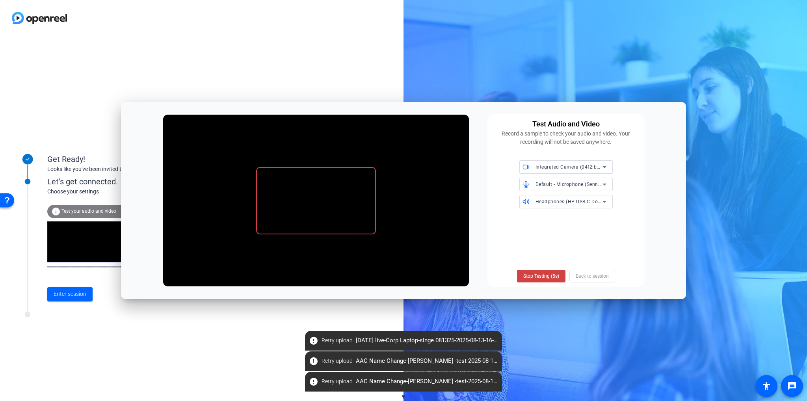
click at [550, 275] on span "Stop Testing (5s)" at bounding box center [542, 276] width 36 height 7
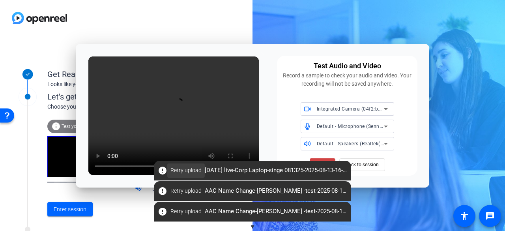
click at [179, 174] on span at bounding box center [185, 170] width 37 height 19
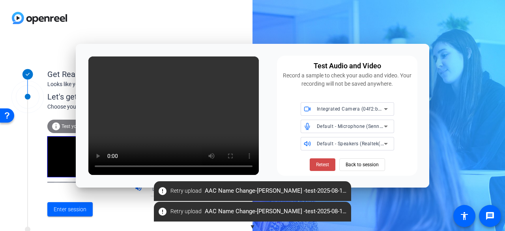
click at [323, 166] on span "Retest" at bounding box center [322, 164] width 13 height 7
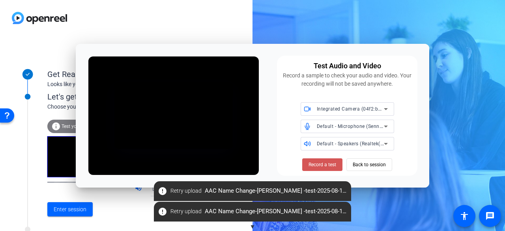
click at [323, 166] on span "Record a test" at bounding box center [322, 164] width 28 height 7
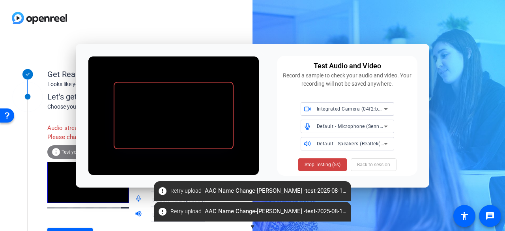
click at [323, 166] on span "Stop Testing (5s)" at bounding box center [322, 164] width 36 height 7
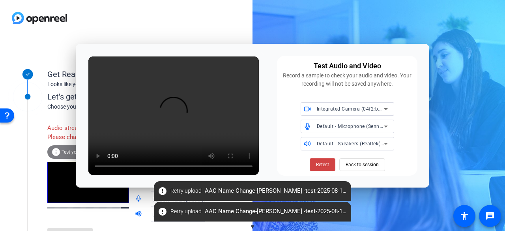
click at [323, 166] on span "Retest" at bounding box center [322, 164] width 13 height 7
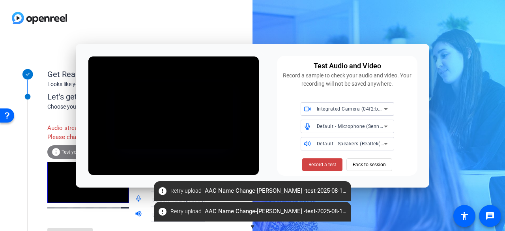
click at [323, 166] on span "Record a test" at bounding box center [322, 164] width 28 height 7
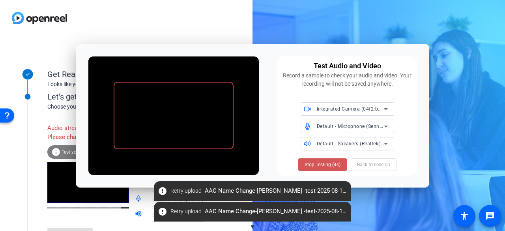
click at [323, 166] on span "Stop Testing (4s)" at bounding box center [322, 164] width 36 height 7
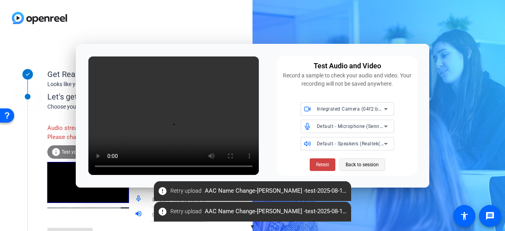
click at [362, 164] on span "Back to session" at bounding box center [361, 164] width 33 height 15
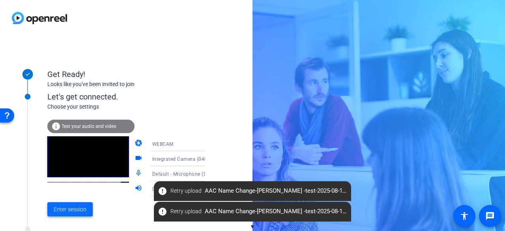
click at [51, 212] on span at bounding box center [69, 209] width 45 height 19
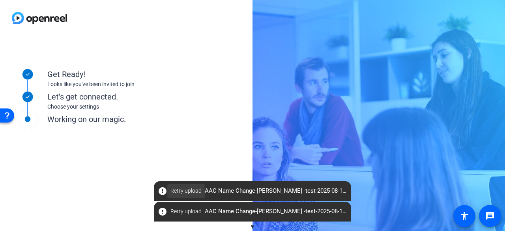
click at [187, 185] on span at bounding box center [185, 190] width 37 height 19
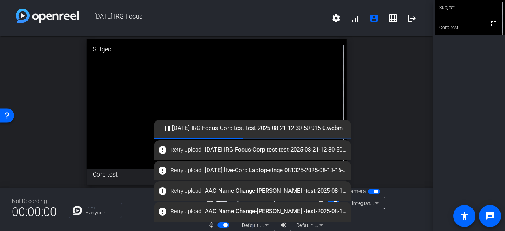
scroll to position [9, 0]
